Goal: Task Accomplishment & Management: Manage account settings

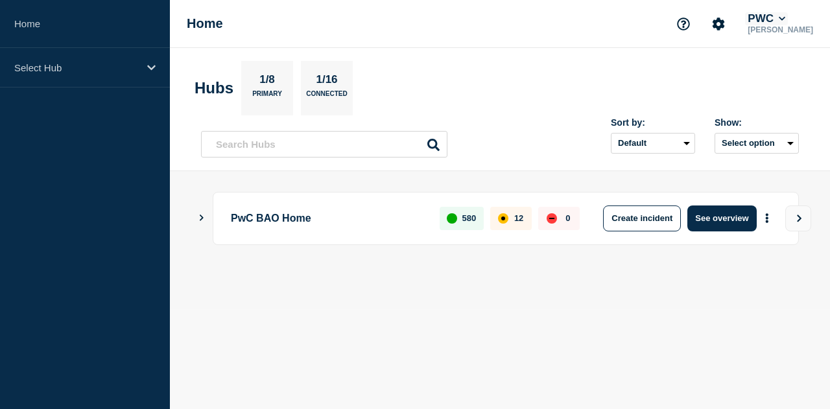
click at [786, 16] on icon at bounding box center [782, 19] width 7 height 8
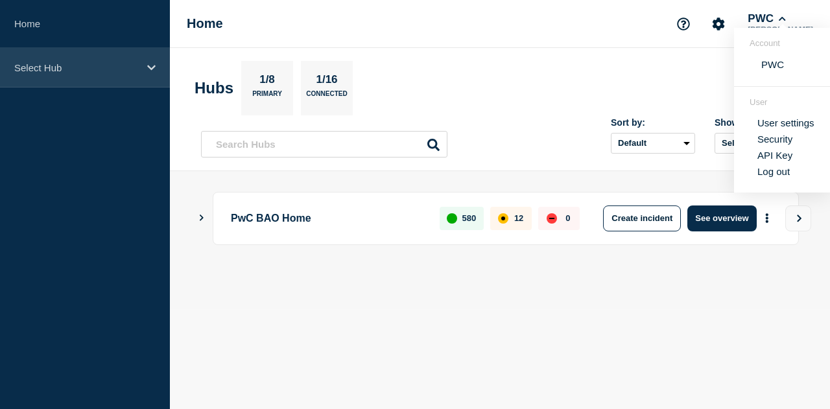
click at [60, 76] on div "Select Hub" at bounding box center [85, 68] width 170 height 40
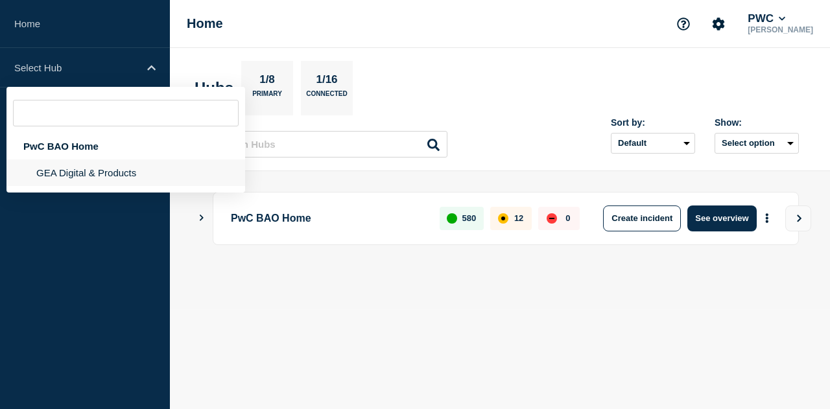
click at [82, 172] on li "GEA Digital & Products" at bounding box center [125, 173] width 239 height 27
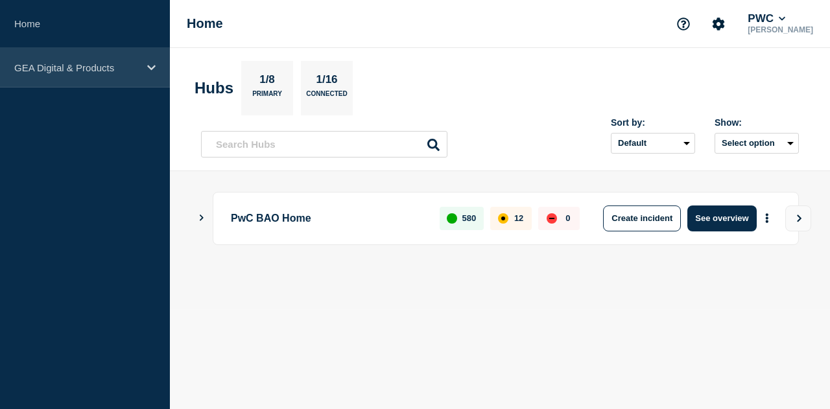
click at [121, 65] on p "GEA Digital & Products" at bounding box center [76, 67] width 125 height 11
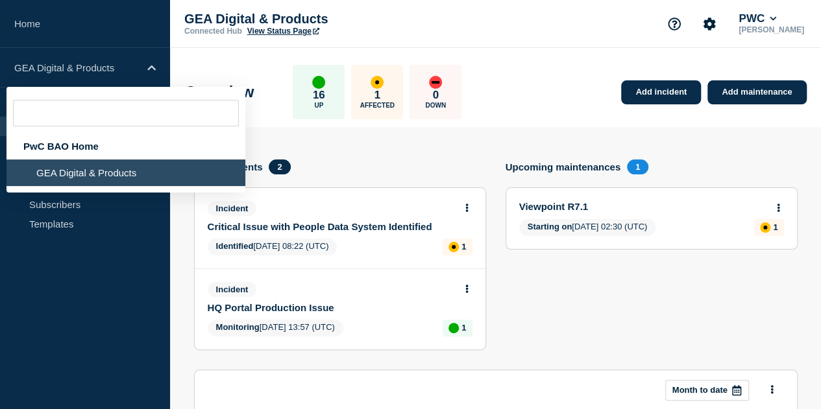
click at [99, 261] on aside "Home GEA Digital & Products PwC BAO Home GEA Digital & Products Hub Operations …" at bounding box center [85, 204] width 170 height 409
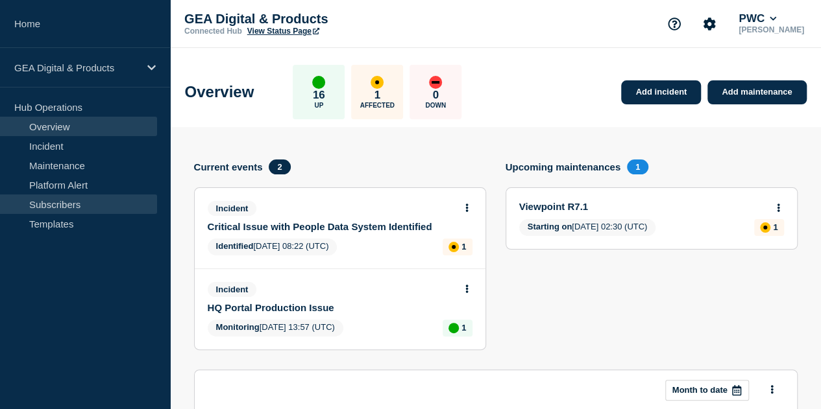
click at [87, 208] on link "Subscribers" at bounding box center [78, 204] width 157 height 19
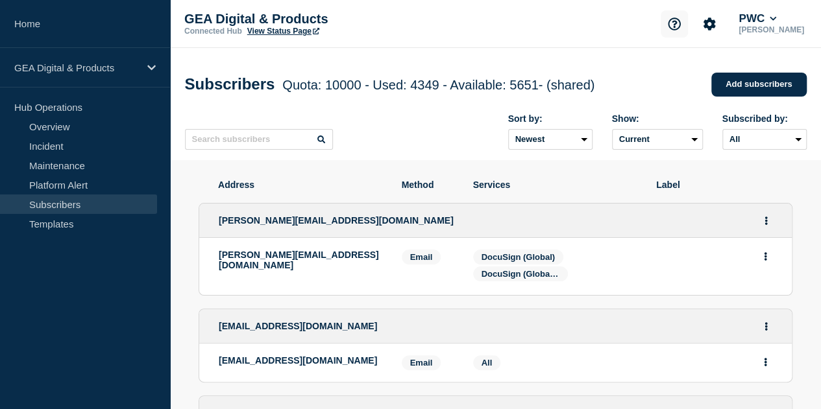
click at [678, 32] on button "Support" at bounding box center [673, 23] width 27 height 27
click at [707, 26] on button "Account settings" at bounding box center [708, 23] width 27 height 27
click at [708, 76] on link "Team Members" at bounding box center [717, 76] width 67 height 11
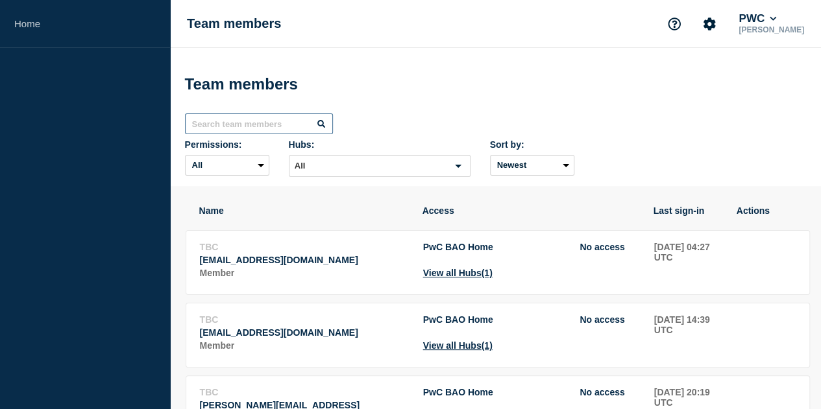
click at [270, 134] on input "text" at bounding box center [259, 124] width 148 height 21
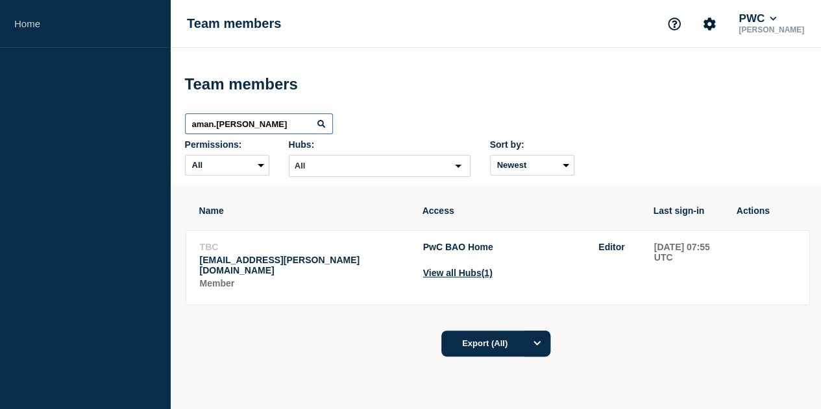
click at [288, 134] on input "aman.[PERSON_NAME]" at bounding box center [259, 124] width 148 height 21
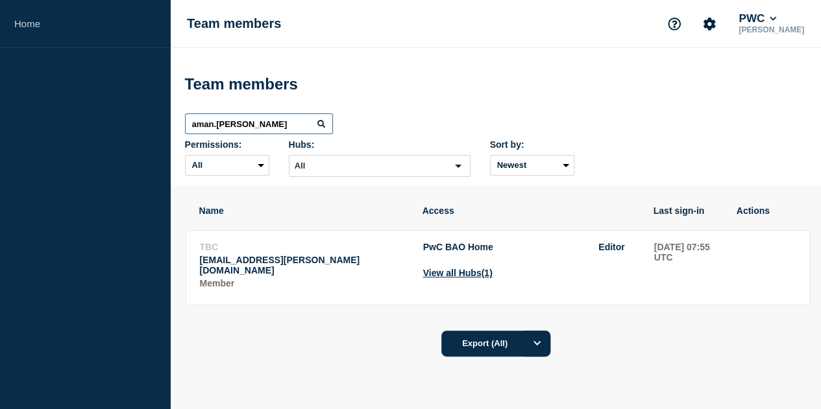
click at [288, 134] on input "aman.[PERSON_NAME]" at bounding box center [259, 124] width 148 height 21
click at [294, 134] on input "[PERSON_NAME]" at bounding box center [259, 124] width 148 height 21
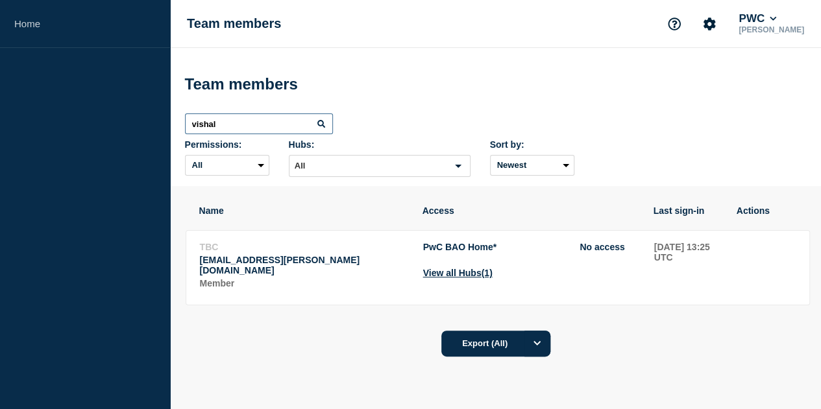
click at [288, 134] on input "vishal" at bounding box center [259, 124] width 148 height 21
click at [284, 134] on input "[PERSON_NAME]" at bounding box center [259, 124] width 148 height 21
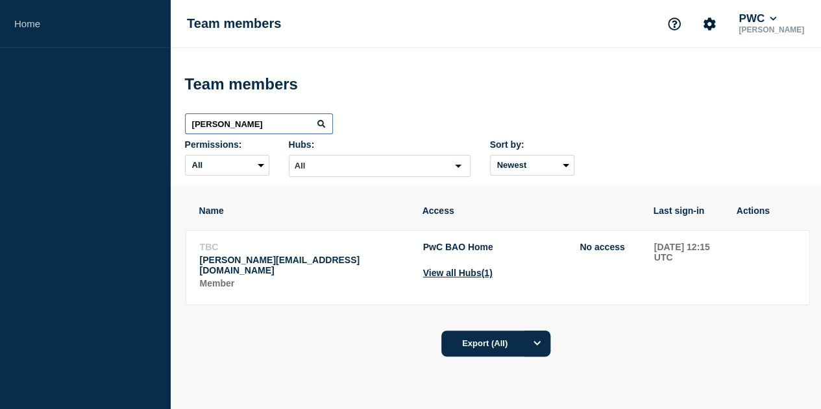
click at [284, 134] on input "[PERSON_NAME]" at bounding box center [259, 124] width 148 height 21
type input "deepak"
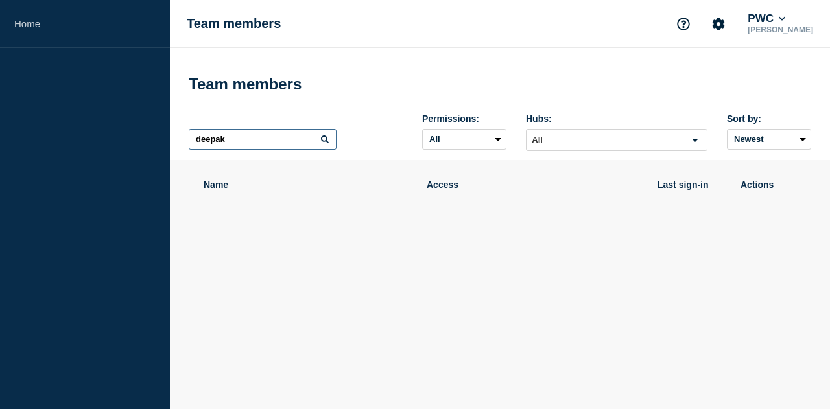
click at [284, 142] on input "deepak" at bounding box center [263, 139] width 148 height 21
type input "s"
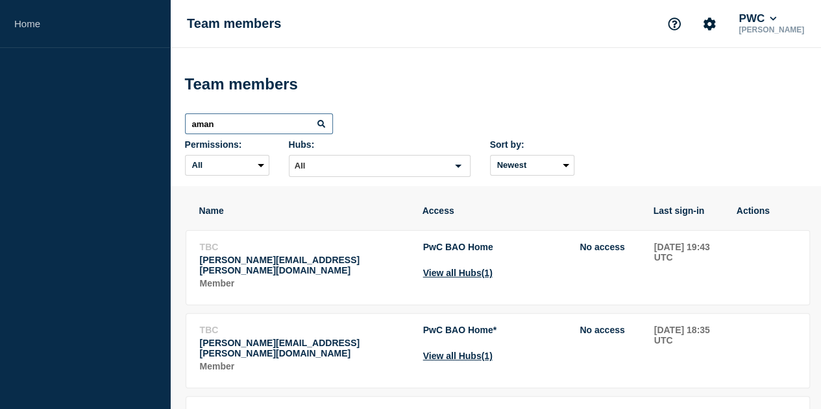
click at [270, 134] on input "aman" at bounding box center [259, 124] width 148 height 21
type input "moumi"
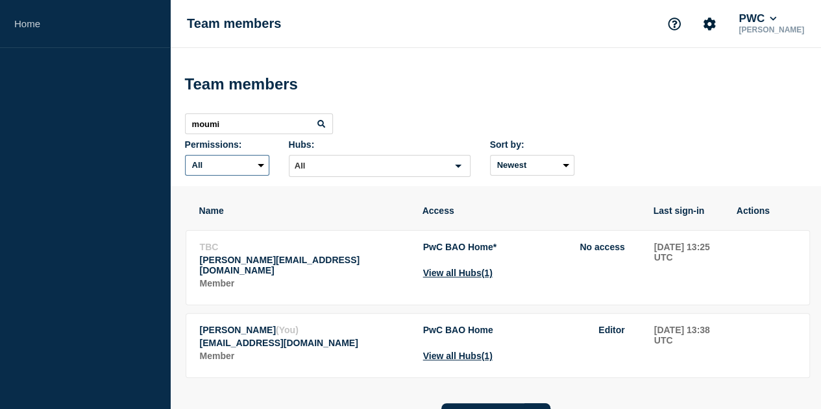
click at [269, 155] on select "All Admin Manager Editor No access" at bounding box center [227, 165] width 84 height 21
select select "6"
click at [269, 155] on select "All Admin Manager Editor No access" at bounding box center [227, 165] width 84 height 21
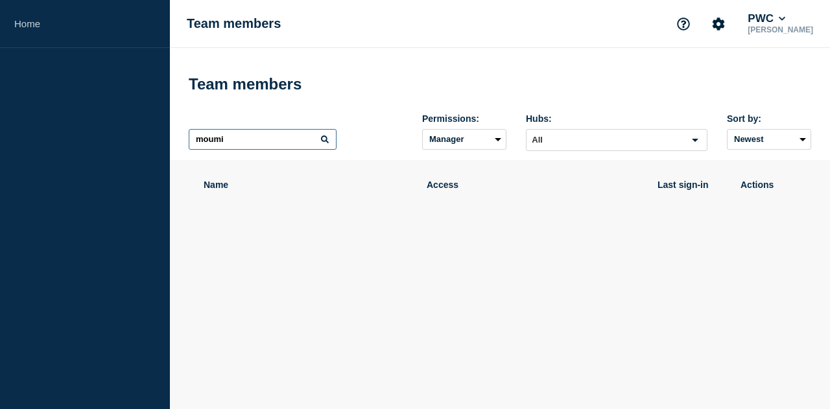
click at [263, 150] on input "moumi" at bounding box center [263, 139] width 148 height 21
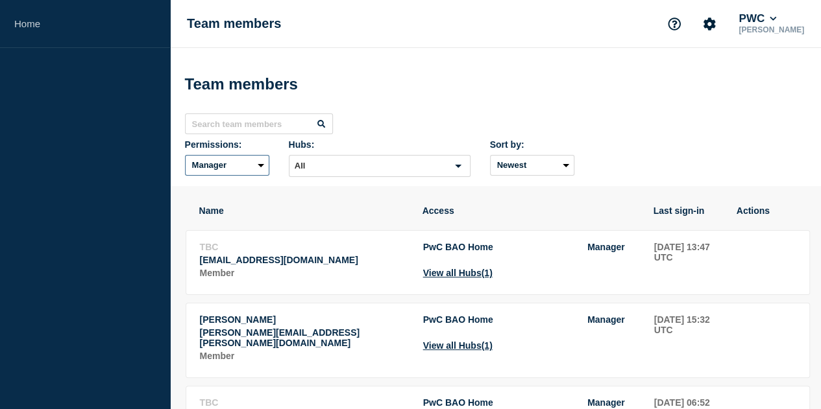
click at [269, 155] on select "All Admin Manager Editor No access" at bounding box center [227, 165] width 84 height 21
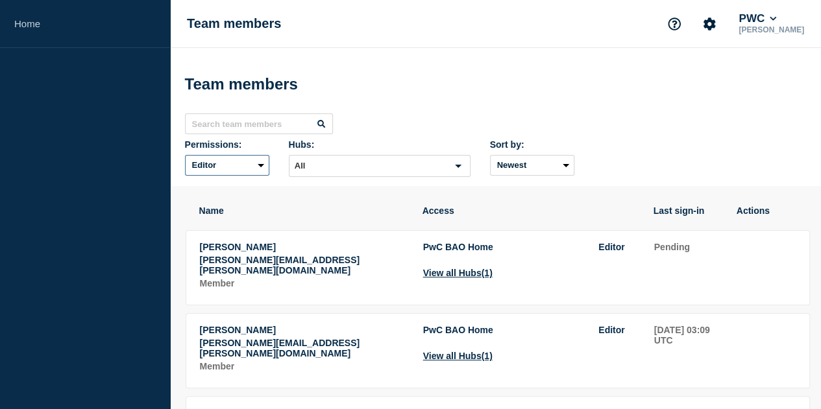
click at [269, 155] on select "All Admin Manager Editor No access" at bounding box center [227, 165] width 84 height 21
select select "1"
click at [269, 155] on select "All Admin Manager Editor No access" at bounding box center [227, 165] width 84 height 21
